Goal: Information Seeking & Learning: Learn about a topic

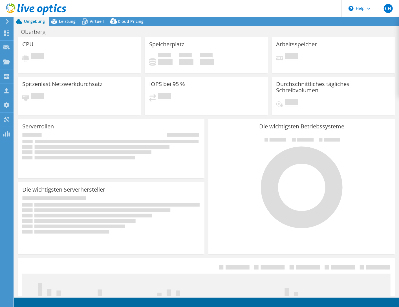
select select "USD"
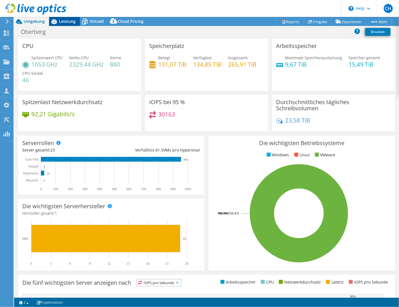
click at [62, 20] on span "Leistung" at bounding box center [67, 21] width 17 height 5
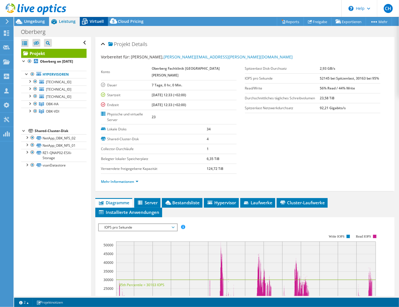
click at [92, 22] on span "Virtuell" at bounding box center [97, 21] width 14 height 5
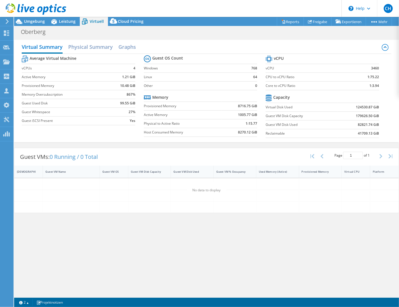
click at [163, 71] on section "Guest OS Count Windows 768 Linux 64 Other 0 Memory Provisioned Memory 8716.75 G…" at bounding box center [205, 97] width 122 height 86
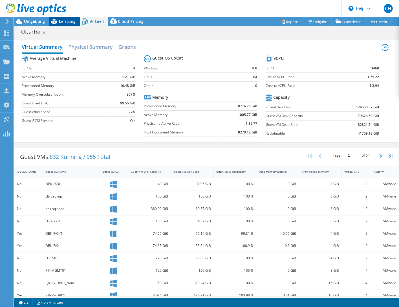
click at [61, 21] on span "Leistung" at bounding box center [67, 21] width 17 height 5
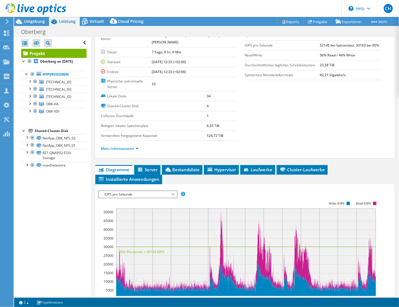
scroll to position [89, 0]
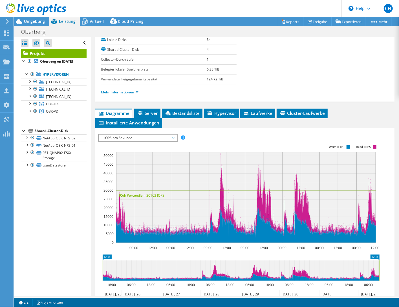
click at [173, 135] on span "IOPS pro Sekunde" at bounding box center [138, 138] width 73 height 7
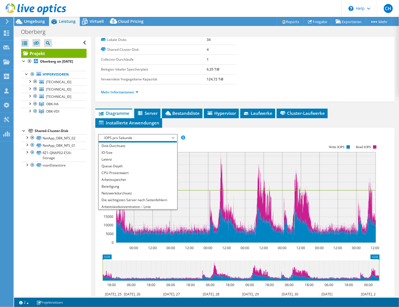
scroll to position [8, 0]
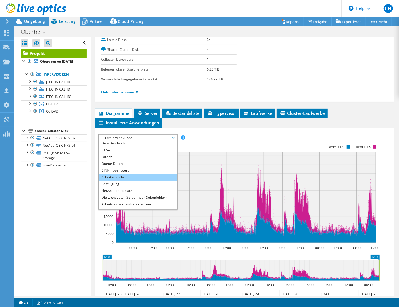
click at [129, 174] on li "Arbeitsspeicher" at bounding box center [138, 177] width 78 height 7
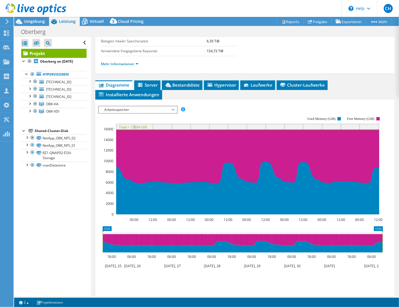
scroll to position [146, 0]
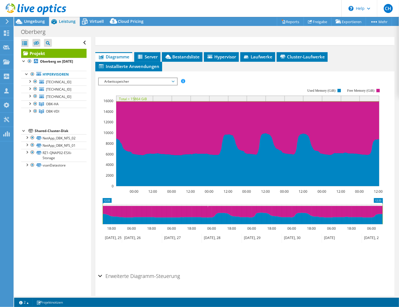
click at [101, 270] on div "Erweiterte Diagramm-Steuerung" at bounding box center [245, 276] width 294 height 12
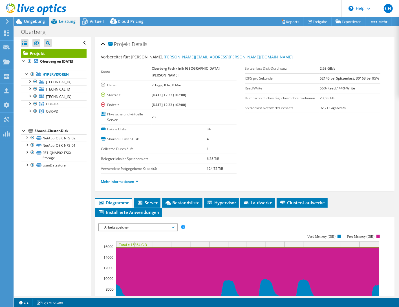
scroll to position [28, 0]
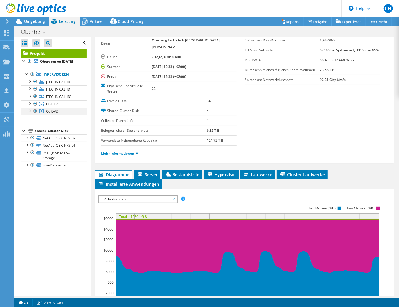
click at [37, 115] on div at bounding box center [35, 111] width 6 height 7
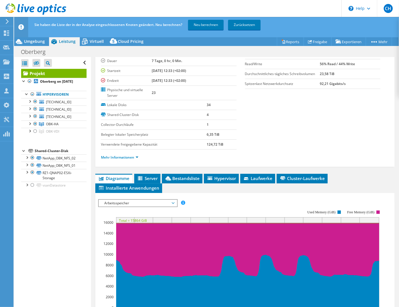
scroll to position [56, 0]
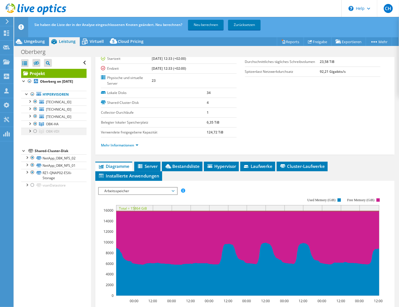
click at [33, 135] on div at bounding box center [35, 131] width 6 height 7
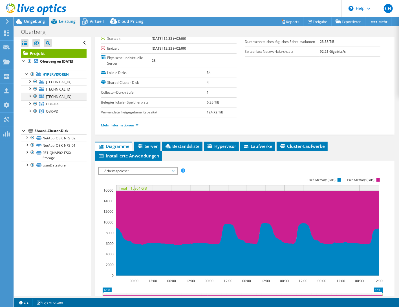
click at [29, 98] on div at bounding box center [30, 96] width 6 height 6
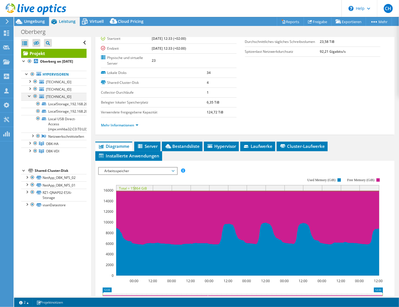
click at [29, 98] on div at bounding box center [30, 96] width 6 height 6
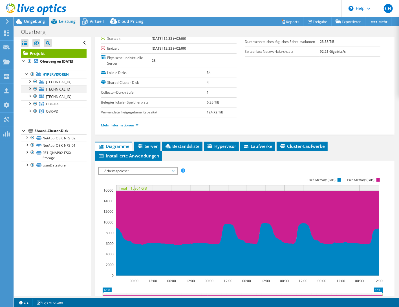
click at [29, 91] on div at bounding box center [30, 89] width 6 height 6
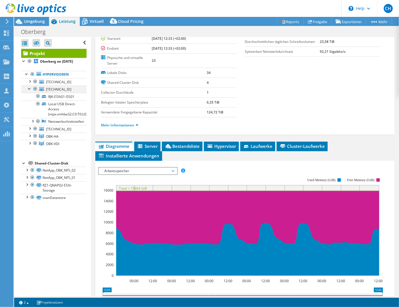
click at [29, 91] on div at bounding box center [30, 89] width 6 height 6
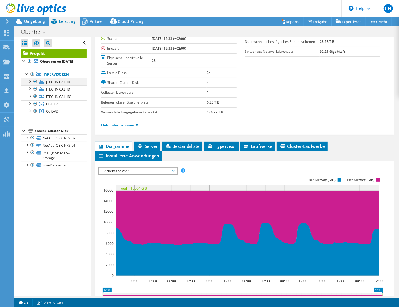
click at [31, 84] on div at bounding box center [30, 81] width 6 height 6
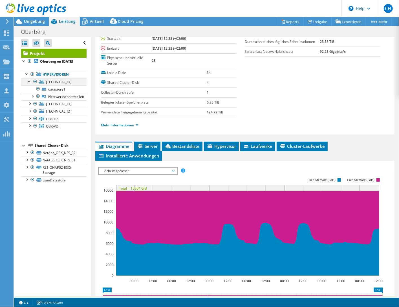
click at [31, 84] on div at bounding box center [30, 81] width 6 height 6
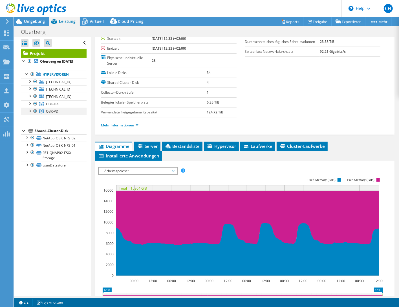
click at [29, 113] on div at bounding box center [30, 111] width 6 height 6
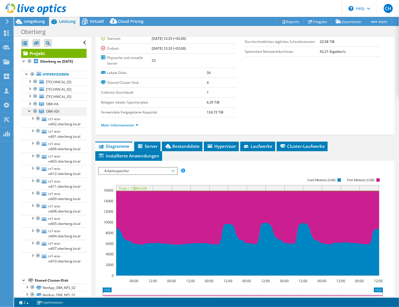
click at [29, 113] on div at bounding box center [30, 111] width 6 height 6
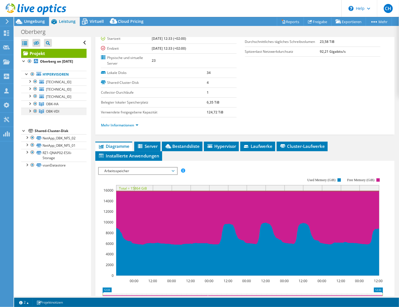
click at [35, 115] on div at bounding box center [35, 111] width 6 height 7
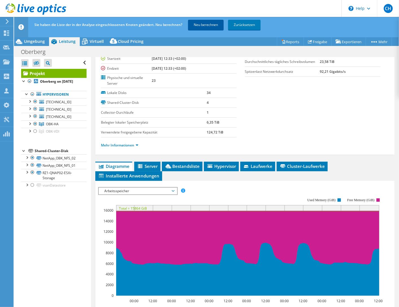
click at [211, 25] on link "Neu berechnen" at bounding box center [206, 25] width 36 height 10
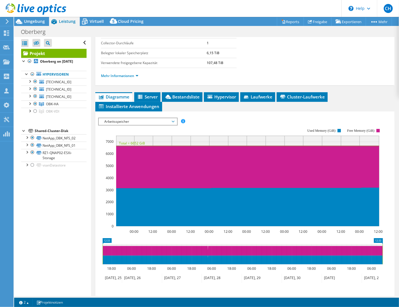
scroll to position [113, 0]
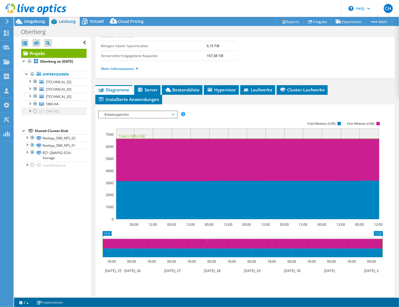
click at [35, 115] on div at bounding box center [35, 111] width 6 height 7
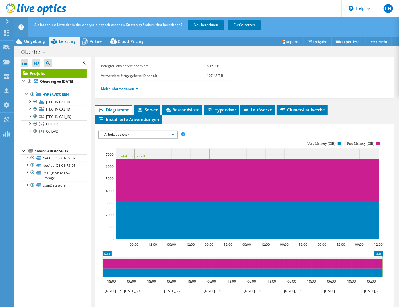
scroll to position [0, 0]
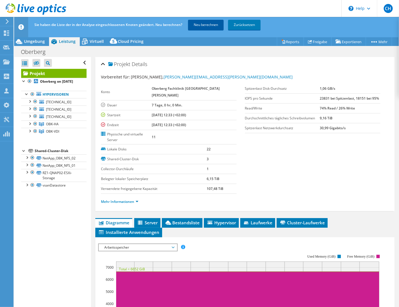
click at [206, 24] on link "Neu berechnen" at bounding box center [206, 25] width 36 height 10
click at [128, 220] on span "Diagramme" at bounding box center [113, 223] width 31 height 6
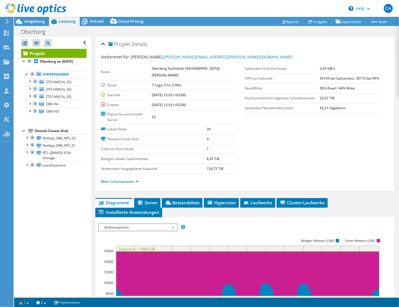
click at [174, 224] on span "Arbeitsspeicher" at bounding box center [138, 227] width 73 height 7
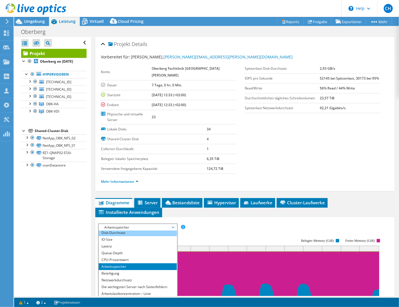
scroll to position [20, 0]
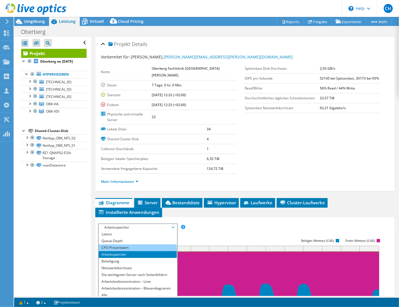
click at [148, 244] on li "CPU-Prozentwert" at bounding box center [138, 247] width 78 height 7
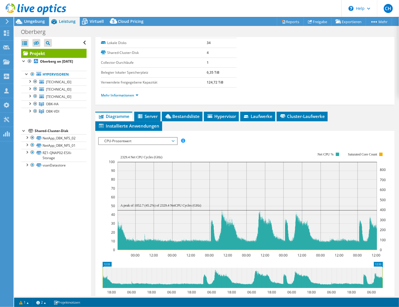
scroll to position [113, 0]
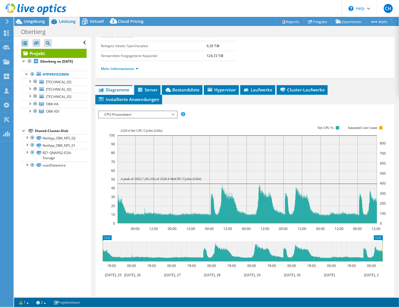
click at [163, 111] on span "CPU-Prozentwert" at bounding box center [138, 114] width 73 height 7
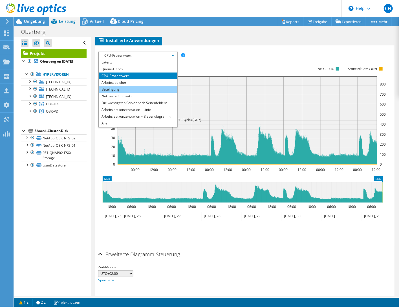
scroll to position [172, 0]
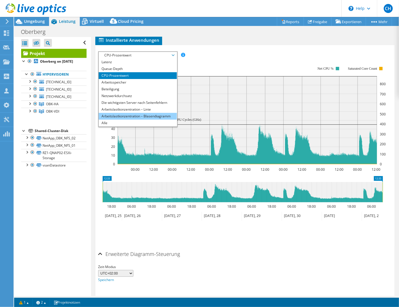
click at [146, 113] on li "Arbeitslastkonzentration – Blasendiagramm" at bounding box center [138, 116] width 78 height 7
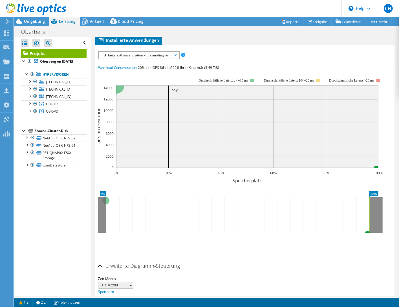
click at [172, 52] on span "Arbeitslastkonzentration – Blasendiagramm" at bounding box center [139, 55] width 75 height 7
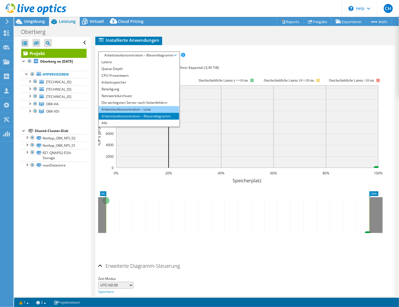
click at [141, 106] on li "Arbeitslastkonzentration – Linie" at bounding box center [139, 109] width 80 height 7
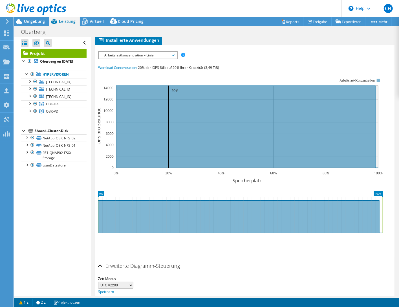
click at [176, 52] on span "Arbeitslastkonzentration – Linie" at bounding box center [138, 55] width 78 height 7
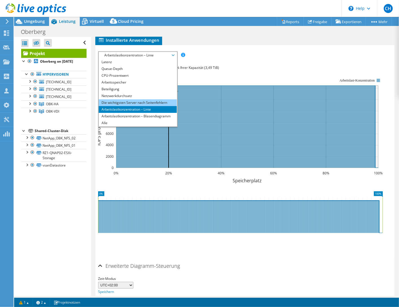
click at [128, 99] on li "Die wichtigsten Server nach Seitenfehlern" at bounding box center [138, 102] width 78 height 7
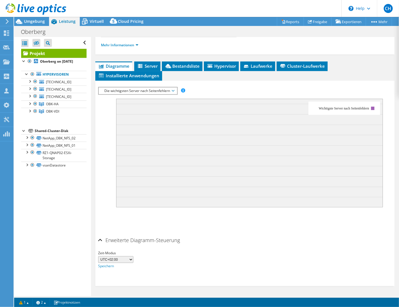
scroll to position [123, 0]
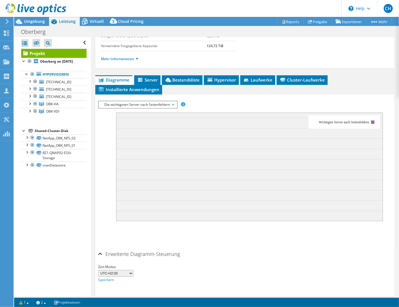
click at [172, 101] on span "Die wichtigsten Server nach Seitenfehlern" at bounding box center [138, 104] width 73 height 7
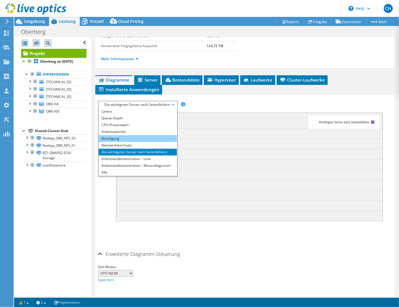
click at [126, 135] on li "Beteiligung" at bounding box center [138, 138] width 78 height 7
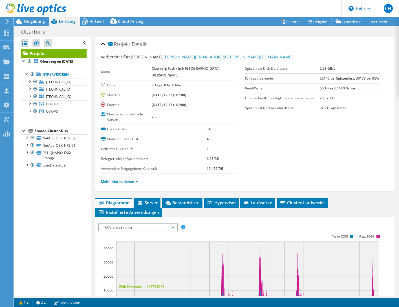
select select "USD"
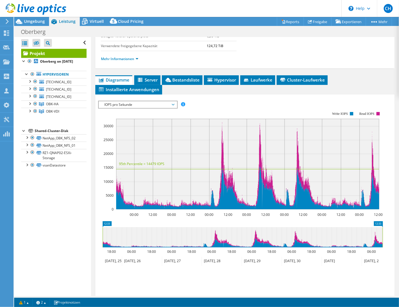
click at [174, 101] on span "IOPS pro Sekunde" at bounding box center [138, 104] width 73 height 7
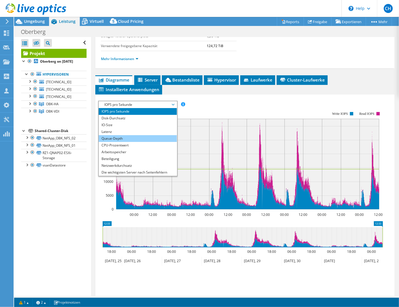
click at [159, 135] on li "Queue-Depth" at bounding box center [138, 138] width 78 height 7
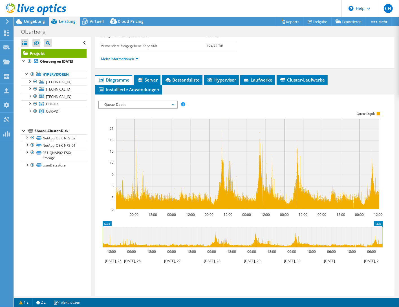
click at [174, 101] on span "Queue-Depth" at bounding box center [138, 104] width 73 height 7
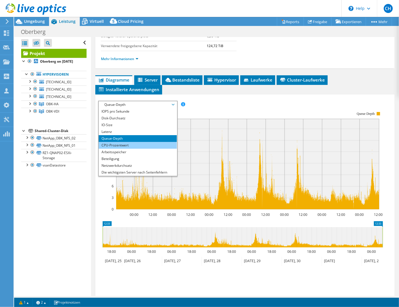
click at [115, 142] on li "CPU-Prozentwert" at bounding box center [138, 145] width 78 height 7
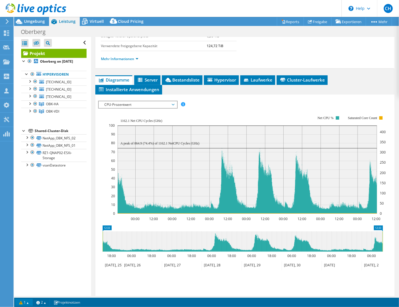
click at [29, 302] on link "1" at bounding box center [23, 302] width 17 height 7
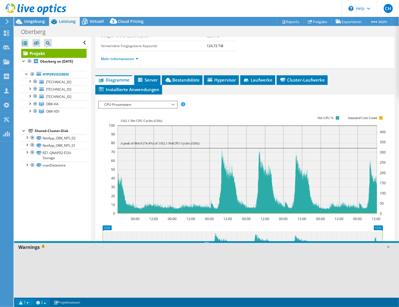
click at [49, 302] on link "2" at bounding box center [40, 302] width 17 height 7
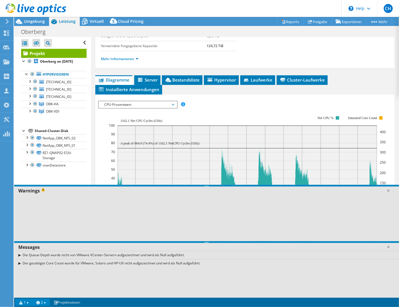
click at [48, 303] on link "2" at bounding box center [40, 302] width 17 height 7
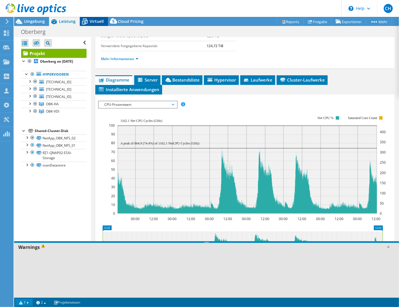
click at [97, 23] on span "Virtuell" at bounding box center [97, 21] width 14 height 5
